Goal: Task Accomplishment & Management: Manage account settings

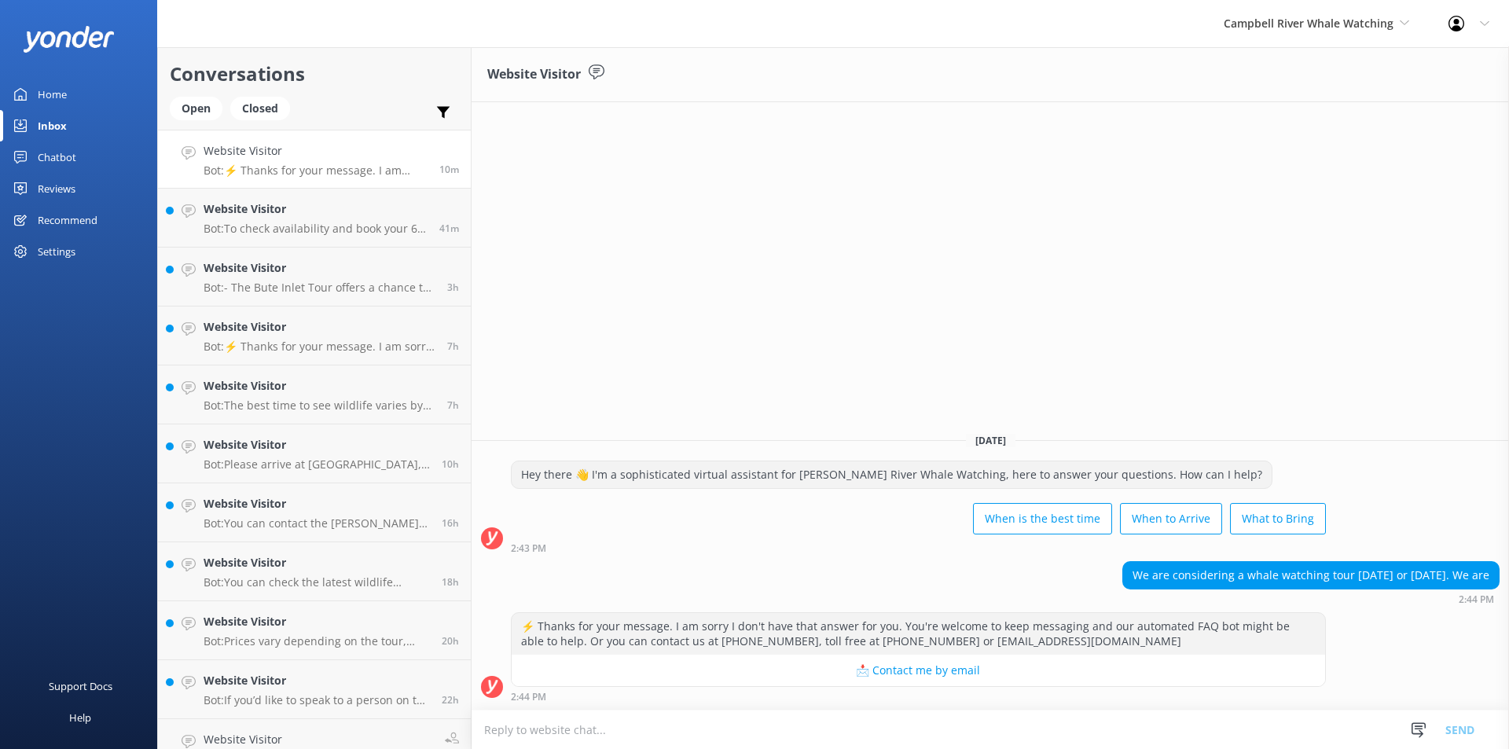
click at [90, 184] on link "Reviews" at bounding box center [78, 188] width 157 height 31
